Goal: Task Accomplishment & Management: Manage account settings

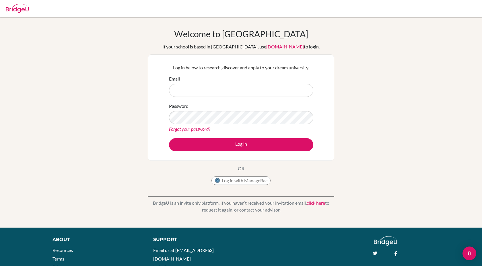
click at [252, 90] on input "Email" at bounding box center [241, 90] width 144 height 13
type input "[EMAIL_ADDRESS][DOMAIN_NAME]"
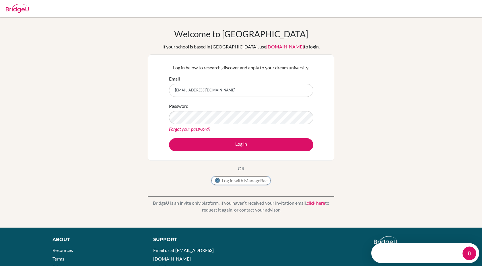
click at [233, 181] on button "Log in with ManageBac" at bounding box center [240, 180] width 59 height 9
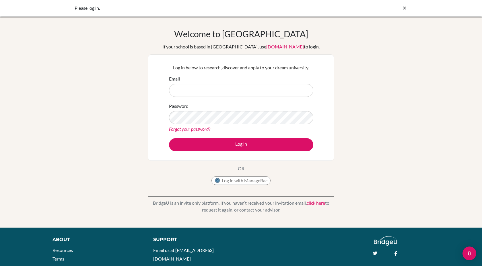
click at [276, 87] on input "Email" at bounding box center [241, 90] width 144 height 13
type input "[EMAIL_ADDRESS][DOMAIN_NAME]"
click at [169, 138] on button "Log in" at bounding box center [241, 144] width 144 height 13
